Goal: Navigation & Orientation: Find specific page/section

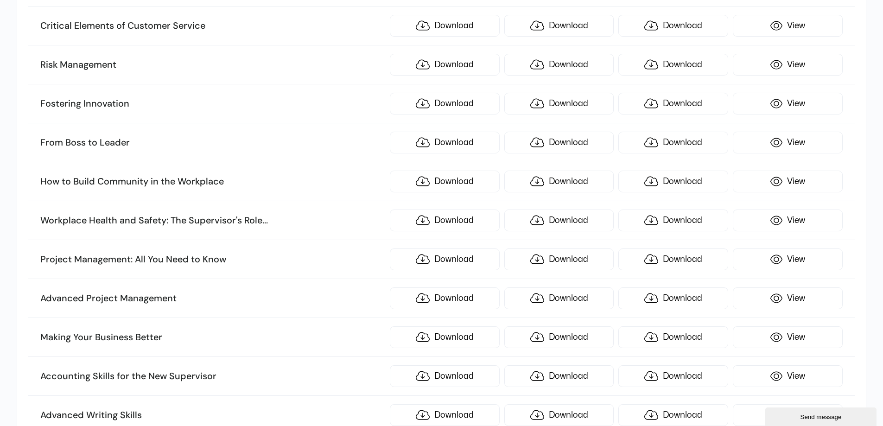
scroll to position [974, 0]
